Goal: Task Accomplishment & Management: Use online tool/utility

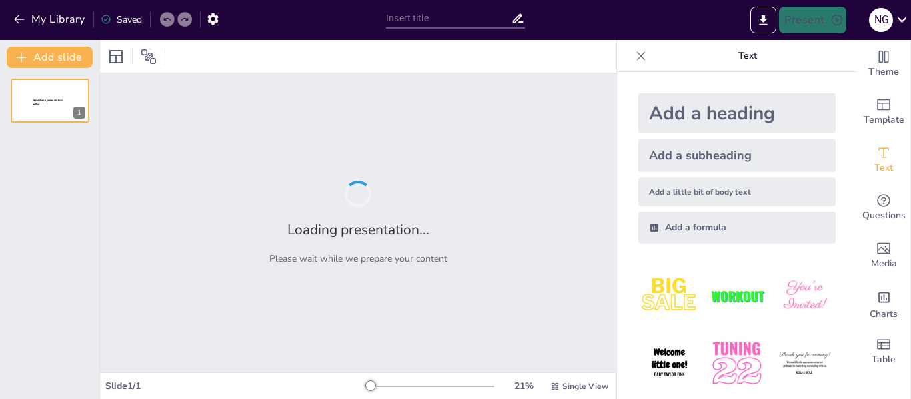
type input "Imported Actividad 3.4 Instrumentos de evaluación.pptx"
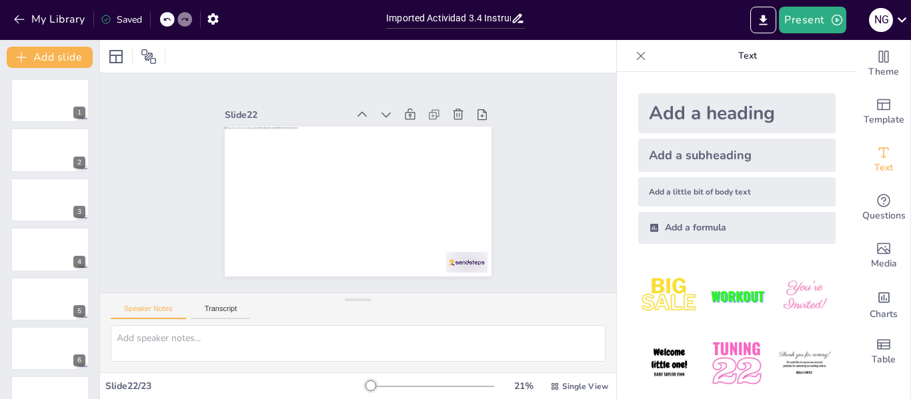
click at [734, 285] on img at bounding box center [736, 296] width 62 height 62
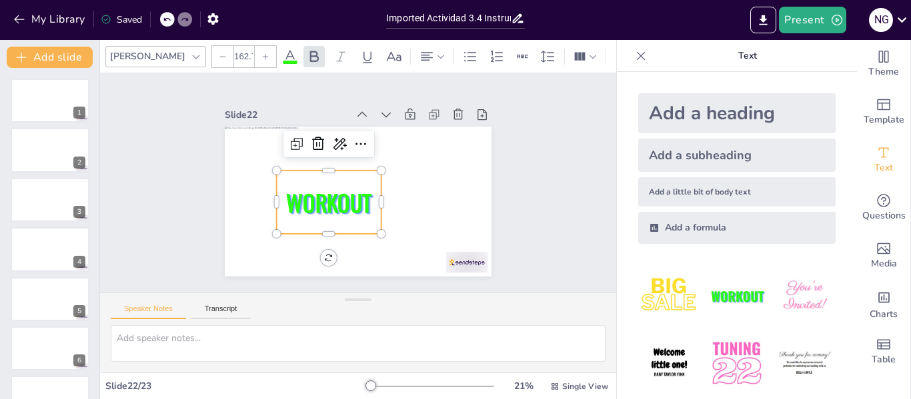
click at [320, 191] on span "WORKOUT" at bounding box center [323, 184] width 91 height 71
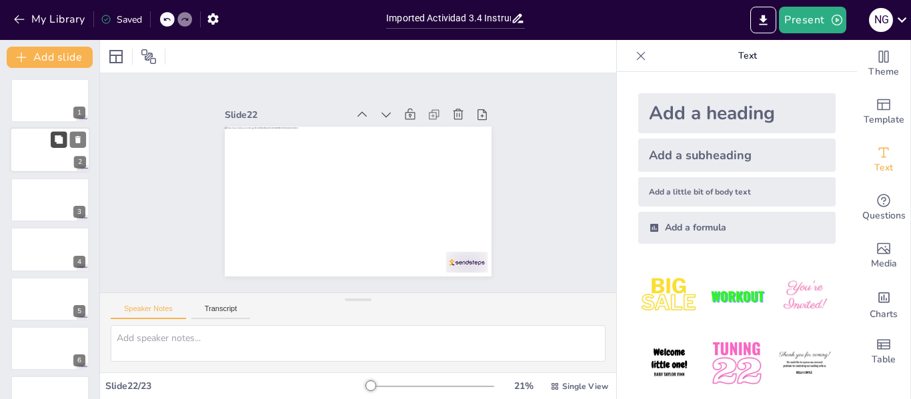
click at [56, 147] on button at bounding box center [59, 140] width 16 height 16
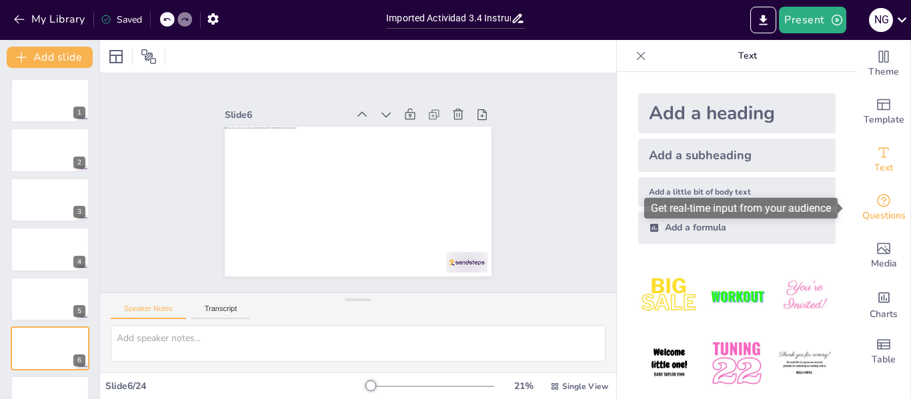
click at [881, 211] on span "Questions" at bounding box center [883, 216] width 43 height 15
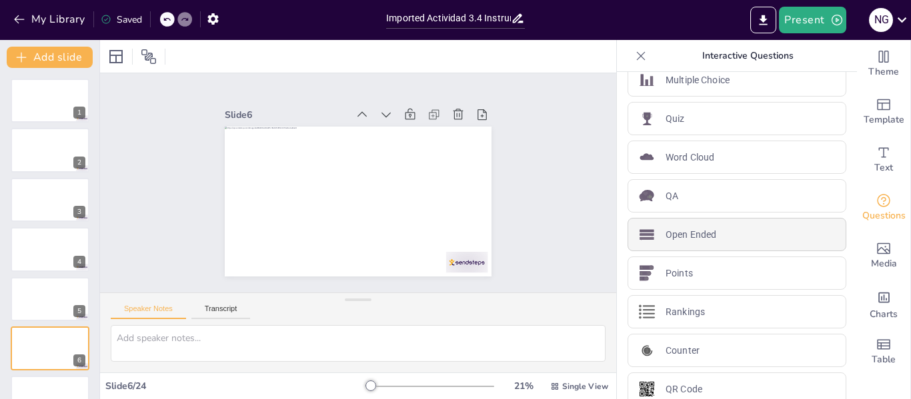
scroll to position [37, 0]
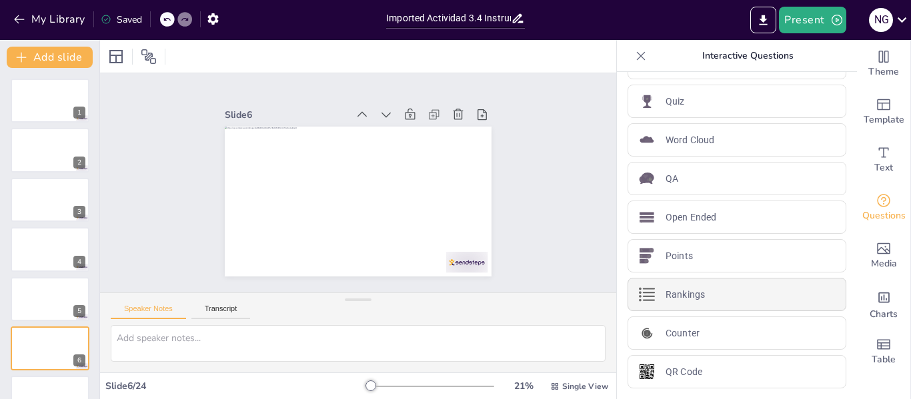
click at [694, 299] on p "Rankings" at bounding box center [684, 295] width 39 height 14
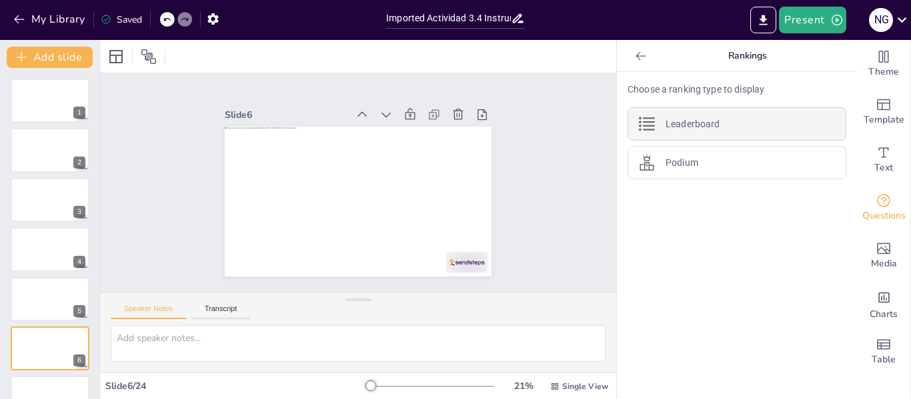
click at [699, 123] on p "Leaderboard" at bounding box center [692, 124] width 54 height 14
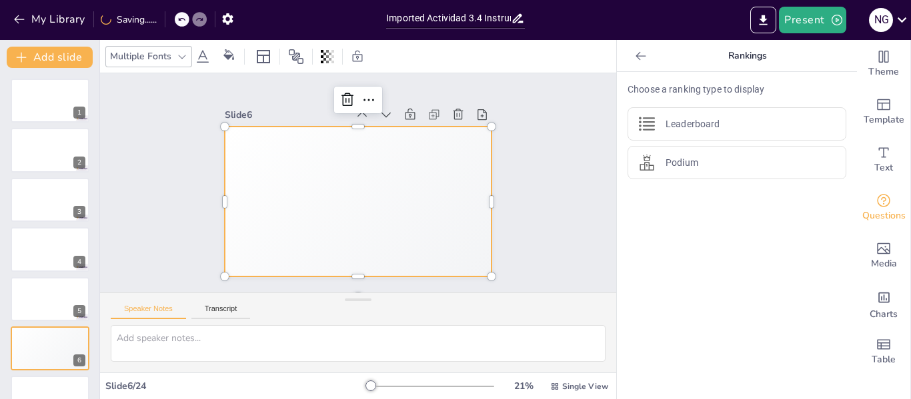
click at [355, 181] on div "Top scorer Participant 1 500" at bounding box center [411, 226] width 183 height 191
click at [203, 339] on textarea at bounding box center [358, 343] width 495 height 37
click at [229, 309] on button "Transcript" at bounding box center [220, 312] width 59 height 15
click at [341, 157] on div "🥈 Participant 2 400" at bounding box center [298, 151] width 136 height 69
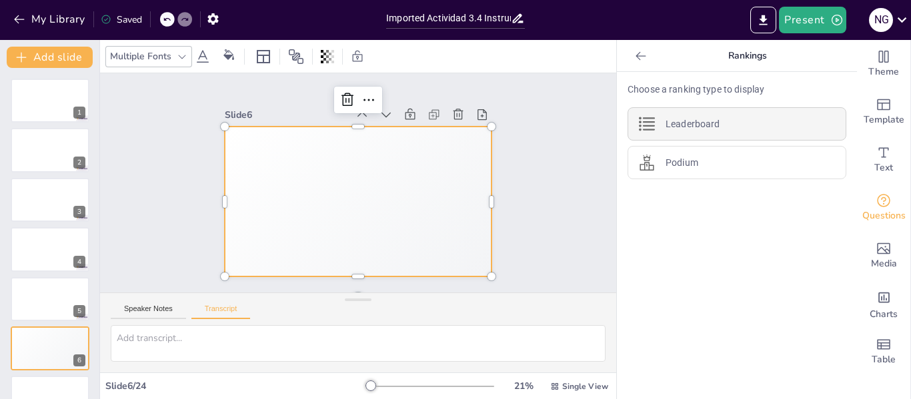
click at [709, 126] on div "Leaderboard" at bounding box center [736, 123] width 219 height 33
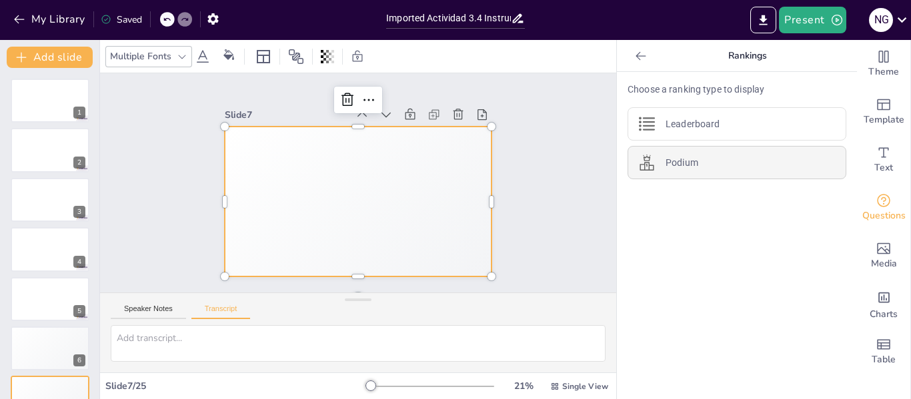
click at [705, 165] on div "Podium" at bounding box center [736, 162] width 219 height 33
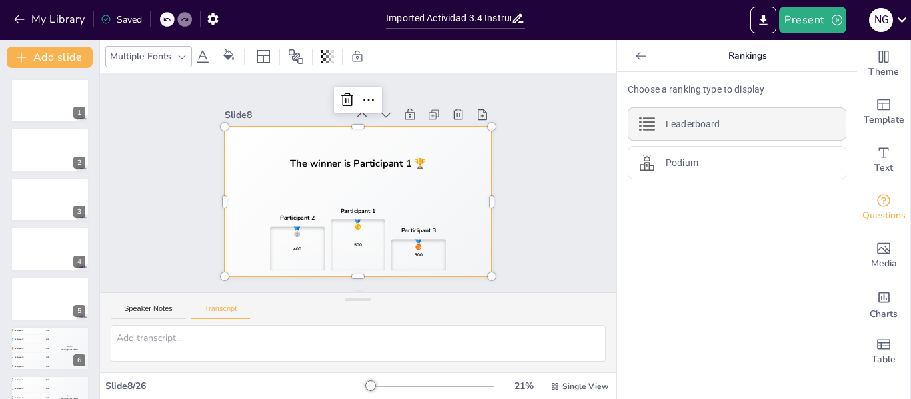
click at [709, 119] on p "Leaderboard" at bounding box center [692, 124] width 54 height 14
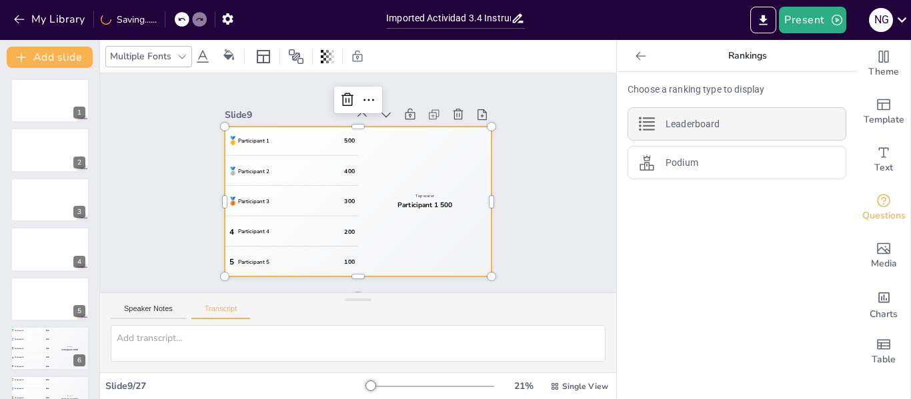
click at [708, 132] on div "Leaderboard" at bounding box center [736, 123] width 219 height 33
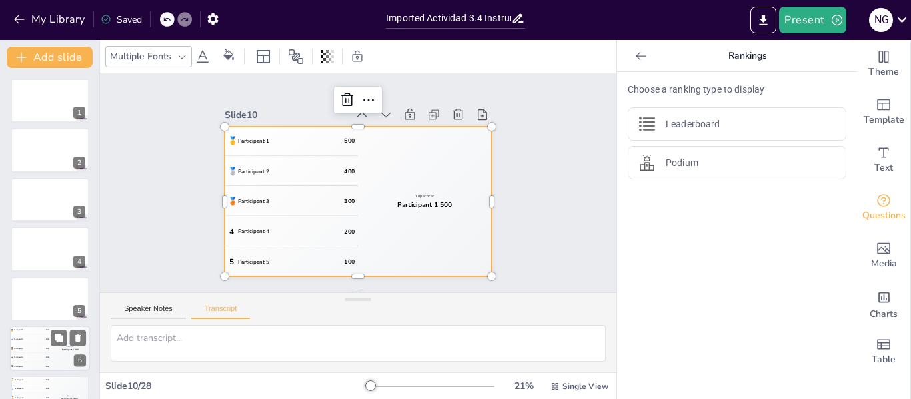
click at [48, 361] on div "4 Participant 4 200" at bounding box center [30, 357] width 40 height 9
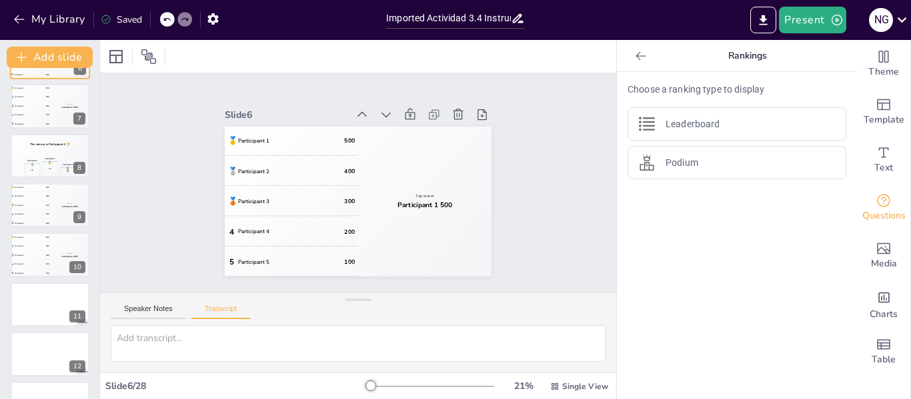
scroll to position [297, 0]
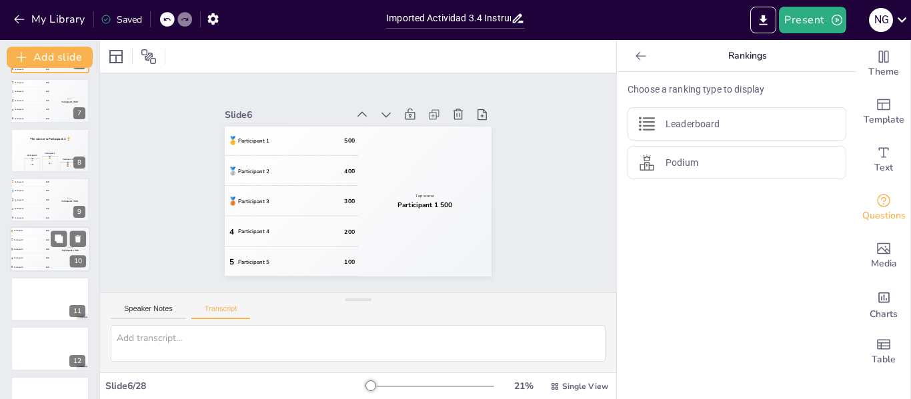
click at [50, 245] on div "Top scorer Participant 1 500" at bounding box center [70, 249] width 40 height 45
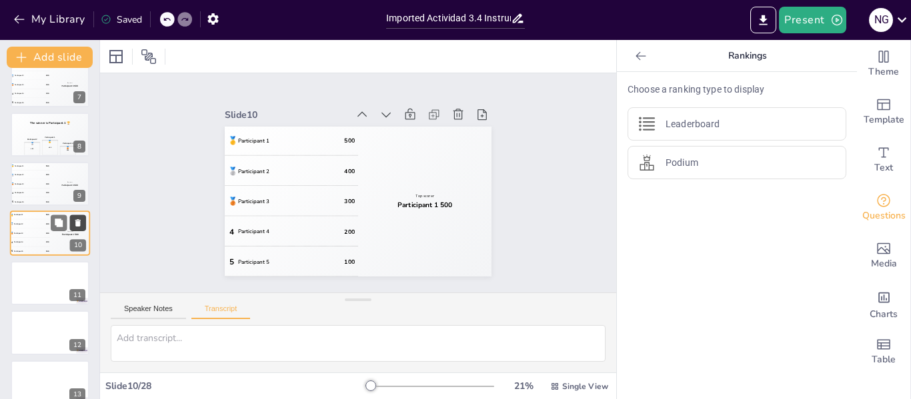
click at [75, 223] on icon at bounding box center [77, 223] width 9 height 9
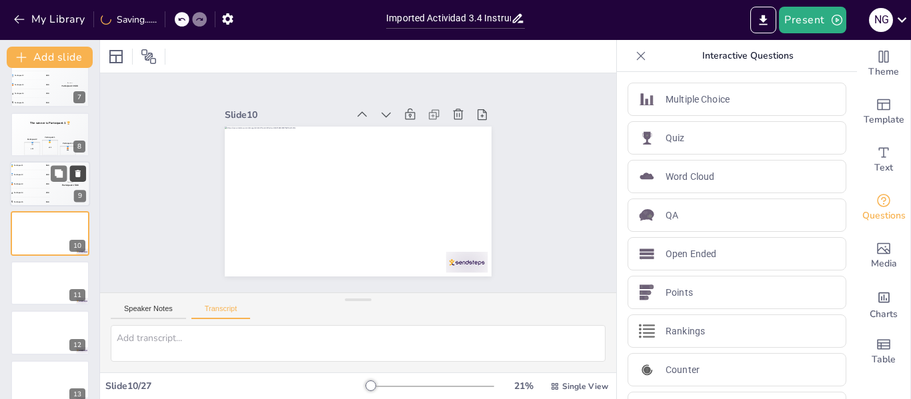
click at [79, 175] on icon at bounding box center [77, 173] width 5 height 7
click at [79, 123] on icon at bounding box center [77, 124] width 5 height 7
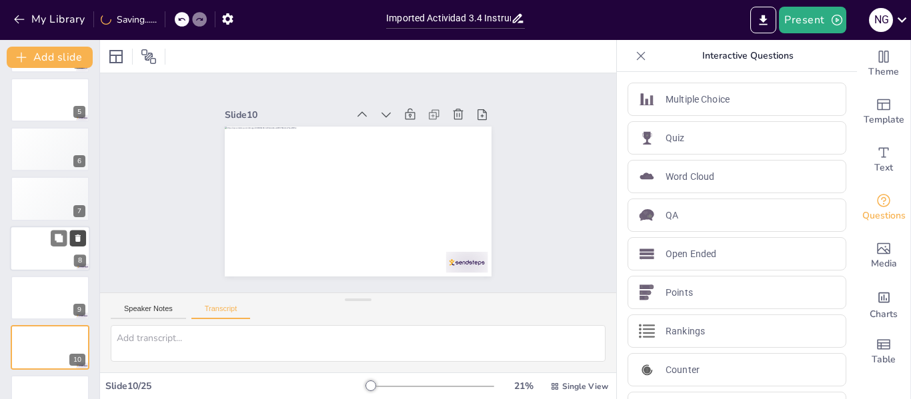
scroll to position [198, 0]
click at [78, 185] on icon at bounding box center [77, 189] width 9 height 9
click at [60, 159] on div "Top scorer Participant 1 500" at bounding box center [70, 150] width 40 height 45
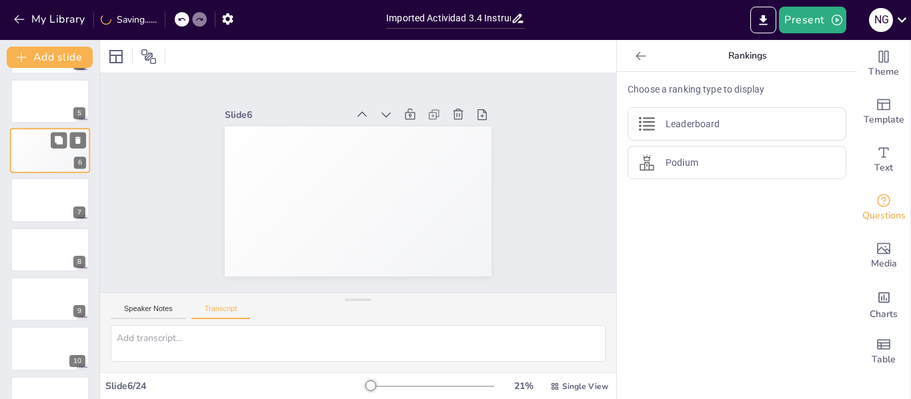
scroll to position [115, 0]
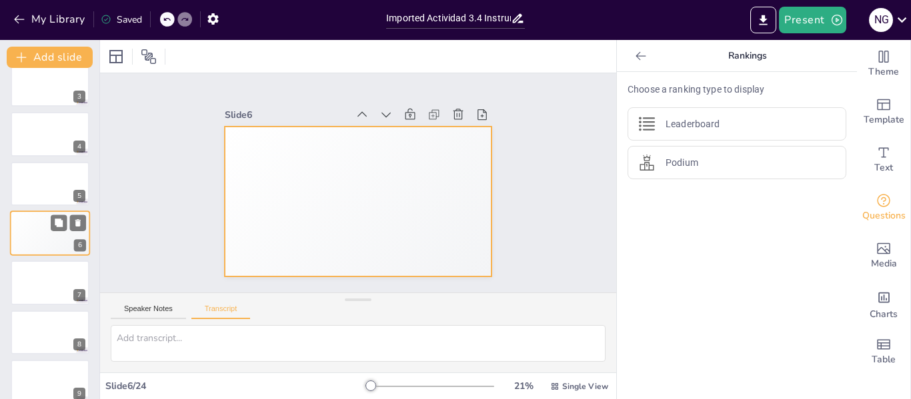
click at [42, 243] on div "4 Participant 4 200" at bounding box center [30, 242] width 40 height 9
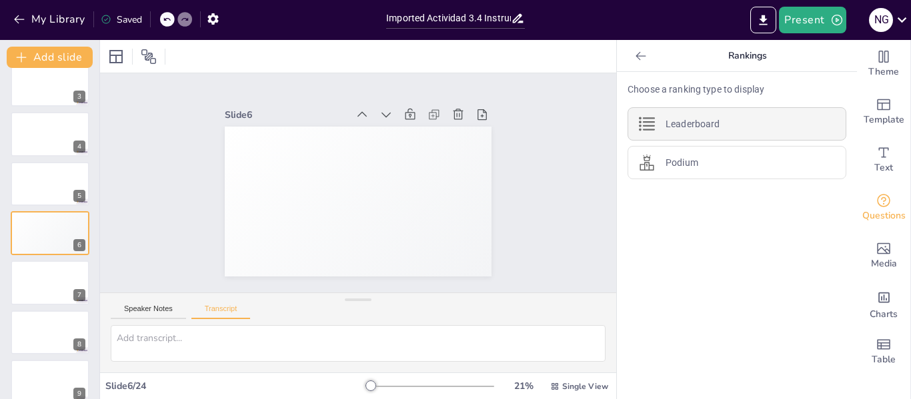
click at [655, 116] on div "Leaderboard" at bounding box center [736, 123] width 219 height 33
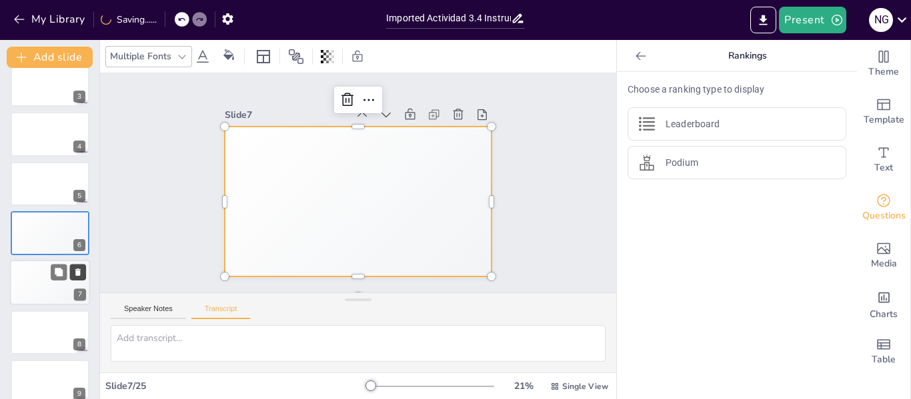
click at [80, 271] on icon at bounding box center [77, 272] width 5 height 7
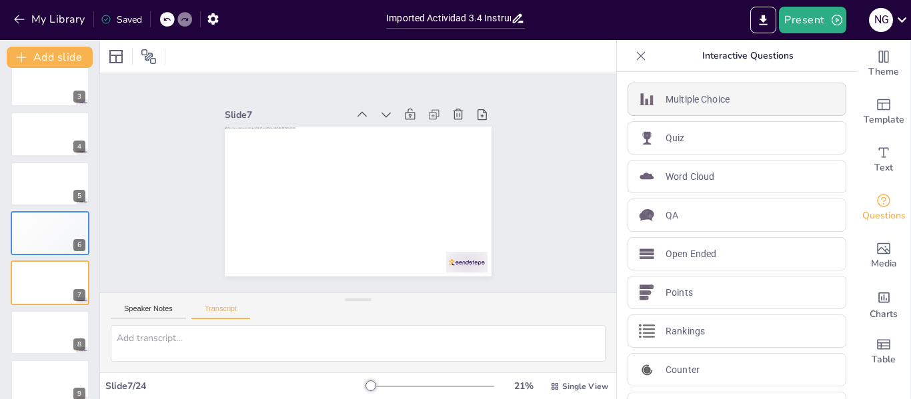
click at [705, 101] on p "Multiple Choice" at bounding box center [697, 100] width 64 height 14
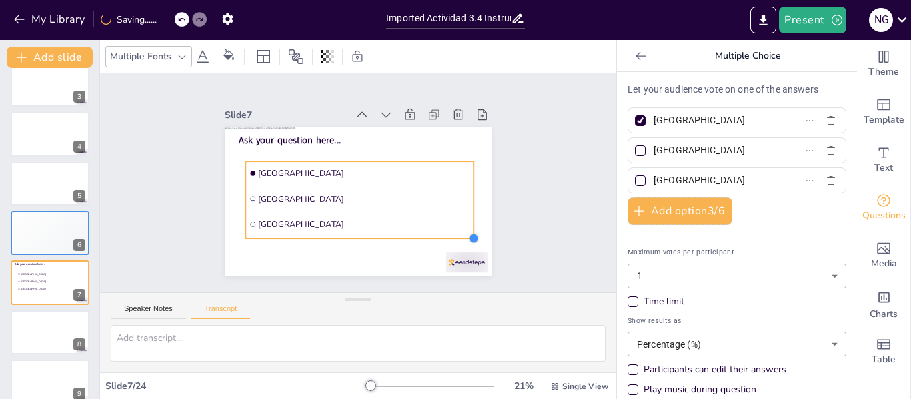
drag, startPoint x: 367, startPoint y: 201, endPoint x: 331, endPoint y: 233, distance: 48.2
click at [331, 233] on div "Ask your question here... [GEOGRAPHIC_DATA] [GEOGRAPHIC_DATA] [GEOGRAPHIC_DATA]" at bounding box center [349, 198] width 306 height 263
click at [750, 119] on input "[GEOGRAPHIC_DATA]" at bounding box center [715, 120] width 124 height 19
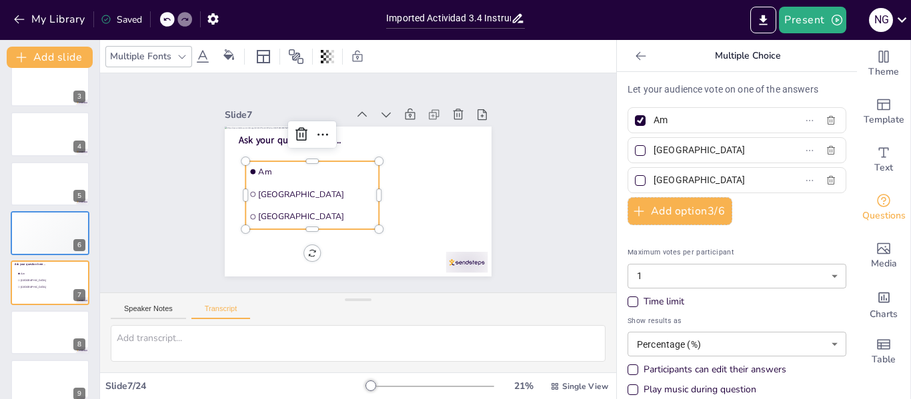
type input "A"
type input "Cama"
click at [664, 152] on input "[GEOGRAPHIC_DATA]" at bounding box center [715, 150] width 124 height 19
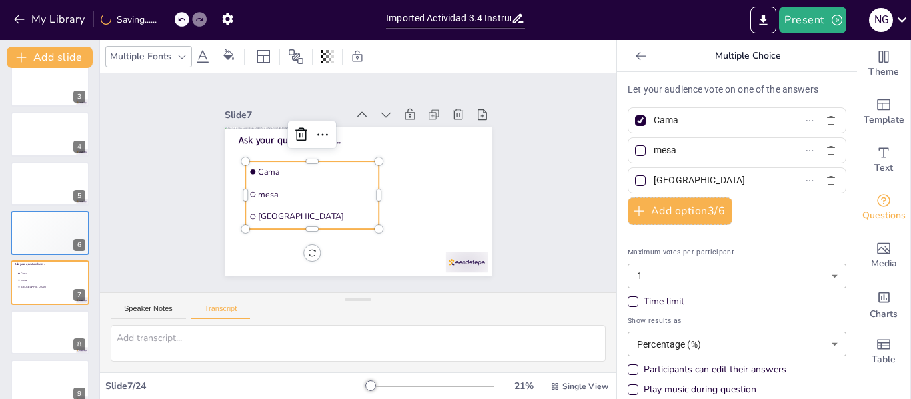
type input "mesa"
click at [674, 183] on input "[GEOGRAPHIC_DATA]" at bounding box center [715, 180] width 124 height 19
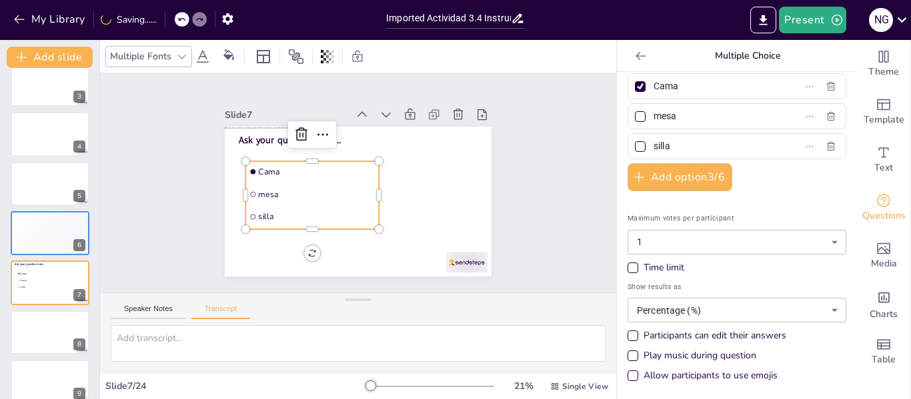
scroll to position [35, 0]
type input "silla"
click at [759, 239] on body "My Library Saved Imported Actividad 3.4 Instrumentos de evaluación.pptx Present…" at bounding box center [455, 199] width 911 height 399
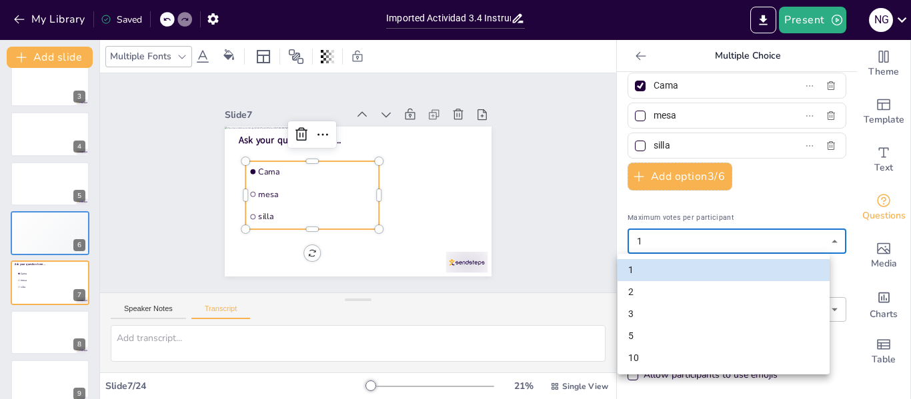
click at [643, 359] on li "10" at bounding box center [723, 358] width 212 height 22
type input "10"
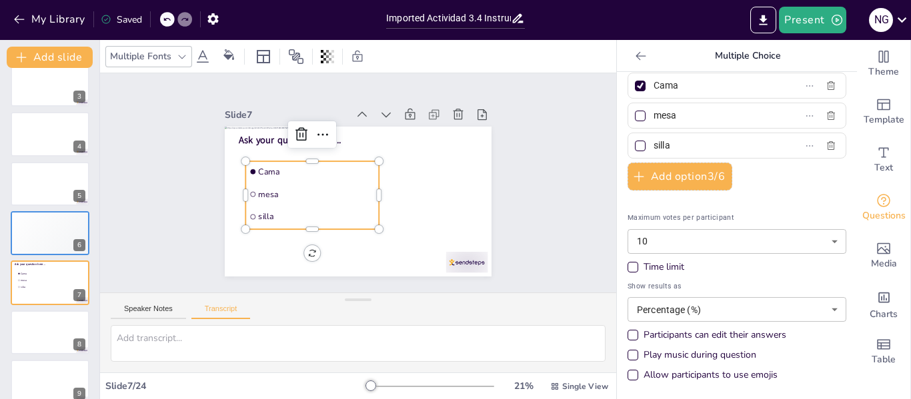
click at [627, 353] on div "Play music during question" at bounding box center [632, 355] width 11 height 11
click at [629, 374] on div "Allow participants to use emojis" at bounding box center [632, 375] width 7 height 7
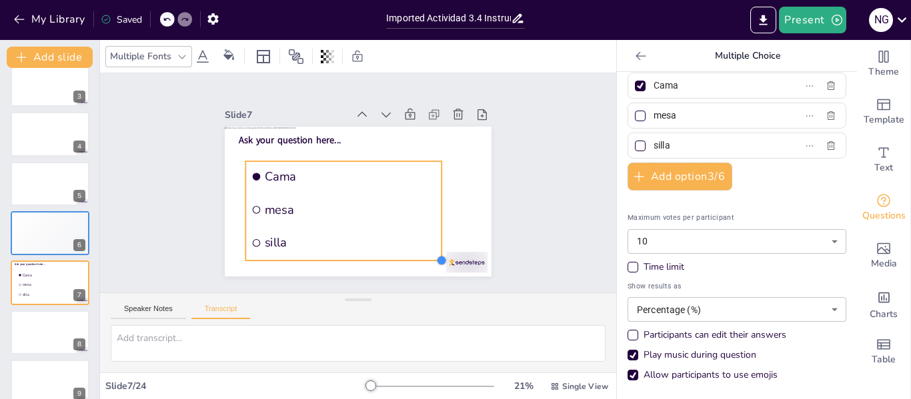
drag, startPoint x: 367, startPoint y: 222, endPoint x: 430, endPoint y: 238, distance: 64.7
click at [430, 238] on div "Ask your question here... Cama mesa silla" at bounding box center [352, 200] width 300 height 225
click at [531, 225] on div "Slide 1 Slide 2 Slide 3 Slide 4 Slide 5 Slide 6 🥇 Participant 1 500 🥈 Participa…" at bounding box center [358, 183] width 508 height 530
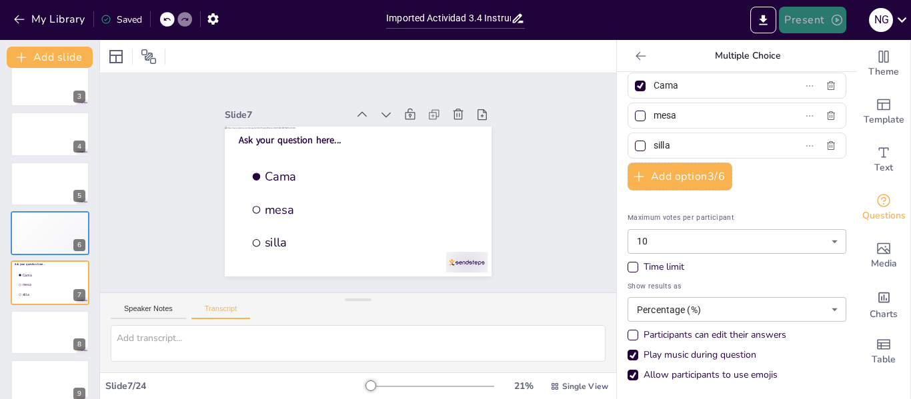
click at [818, 25] on button "Present" at bounding box center [812, 20] width 67 height 27
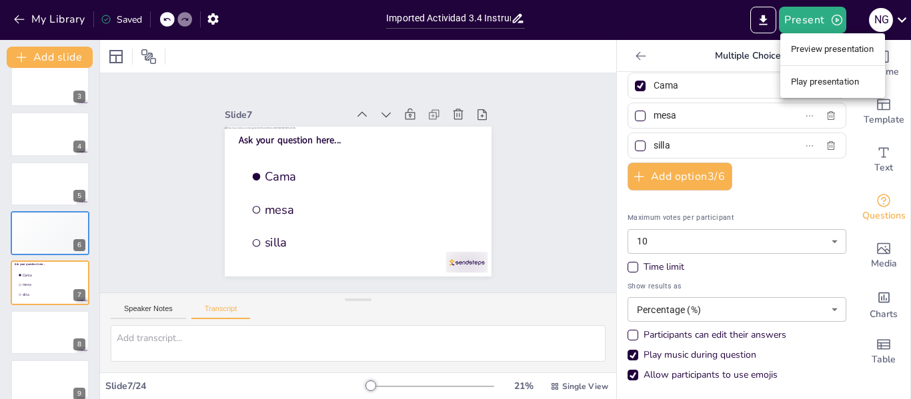
click at [823, 51] on li "Preview presentation" at bounding box center [832, 49] width 105 height 21
